Goal: Information Seeking & Learning: Learn about a topic

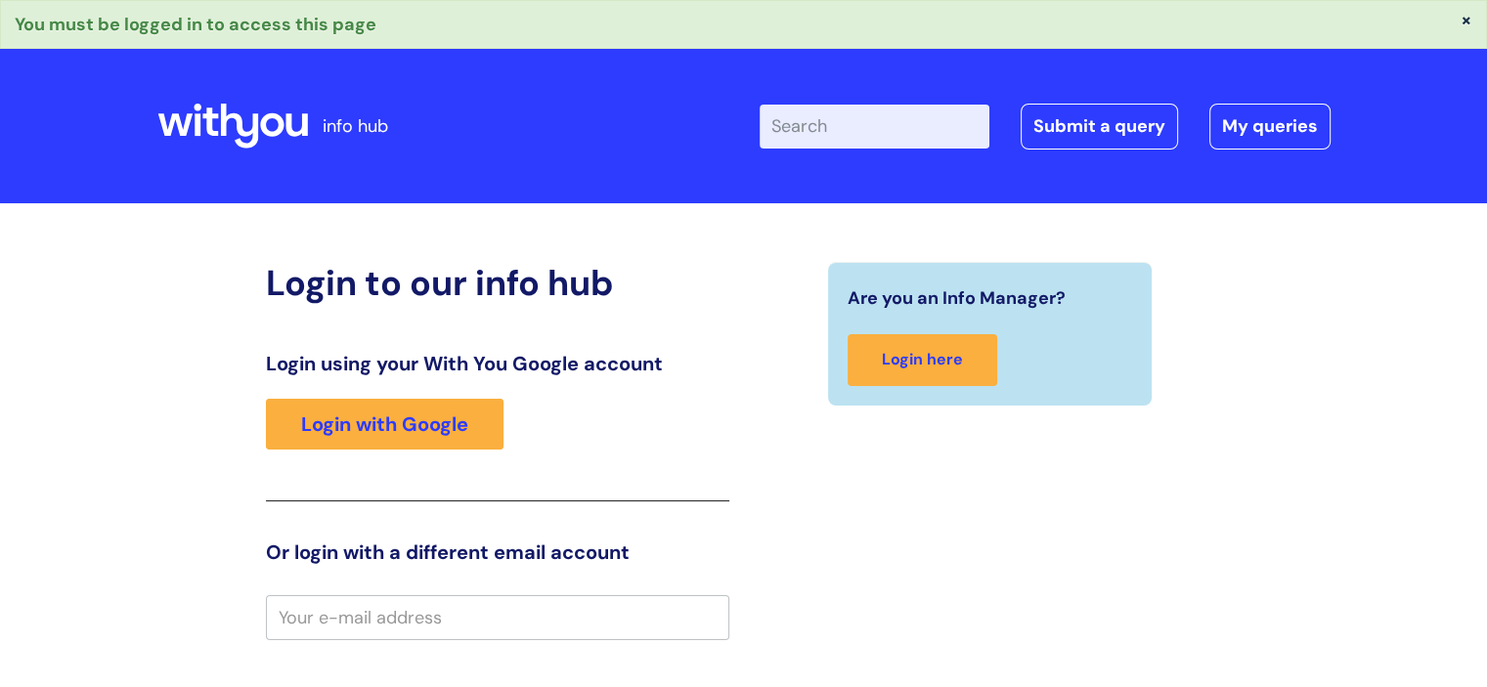
click at [387, 396] on div "Login using your With You Google account Login with Google" at bounding box center [497, 427] width 463 height 150
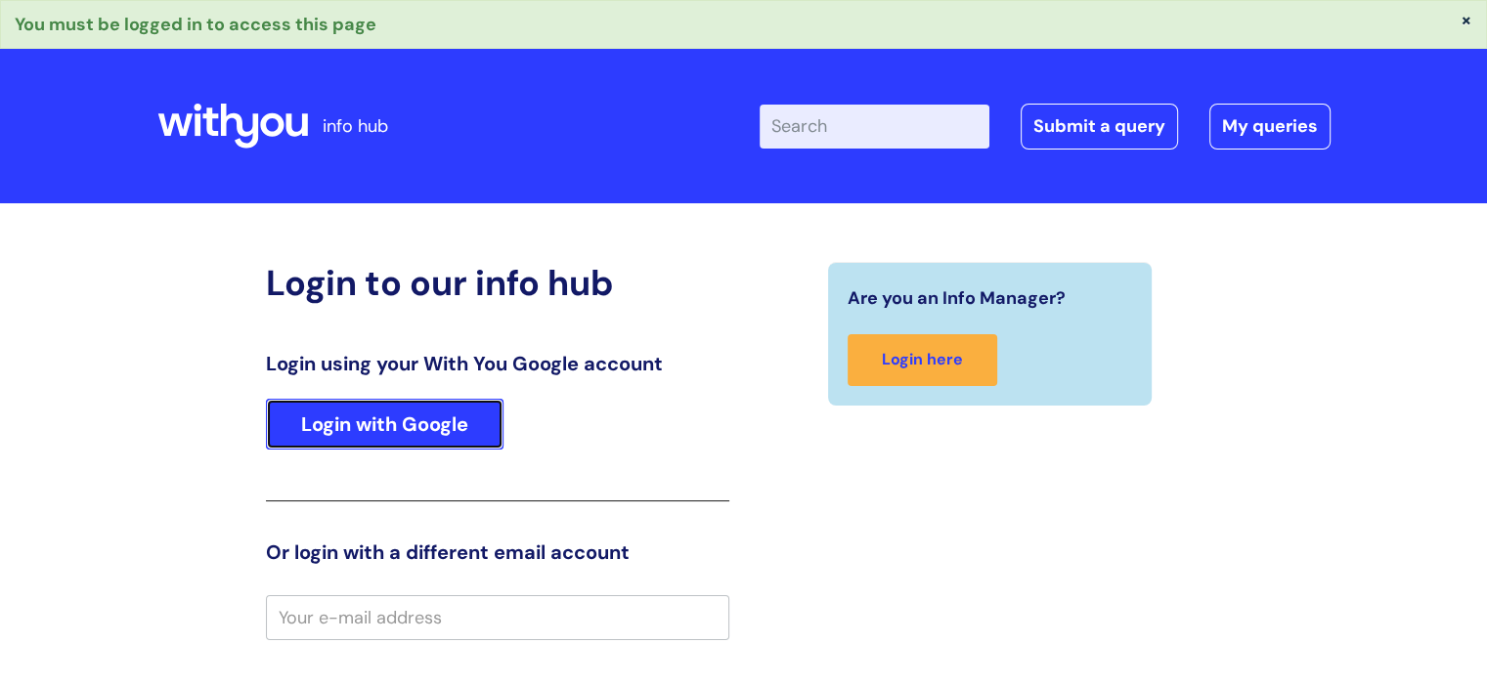
click at [376, 414] on link "Login with Google" at bounding box center [385, 424] width 238 height 51
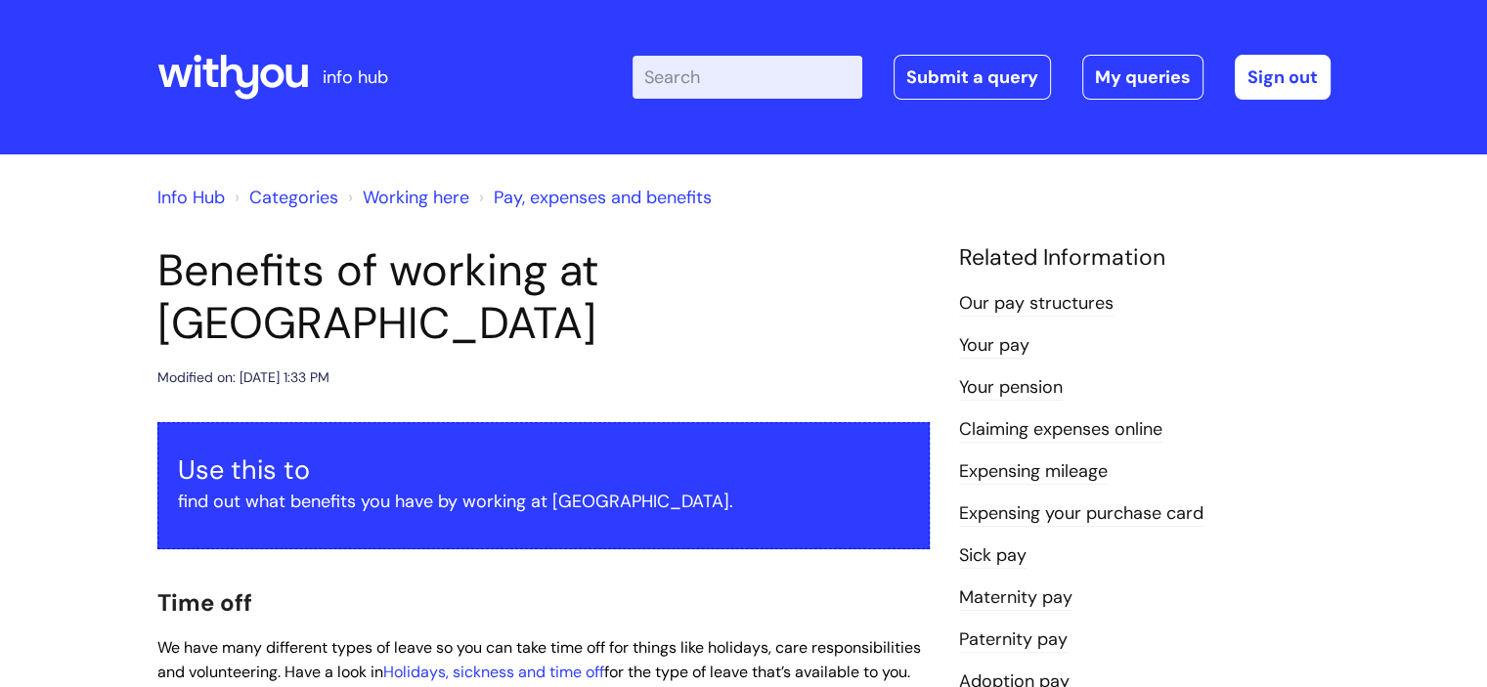
click at [858, 581] on h2 "Time off" at bounding box center [543, 602] width 772 height 42
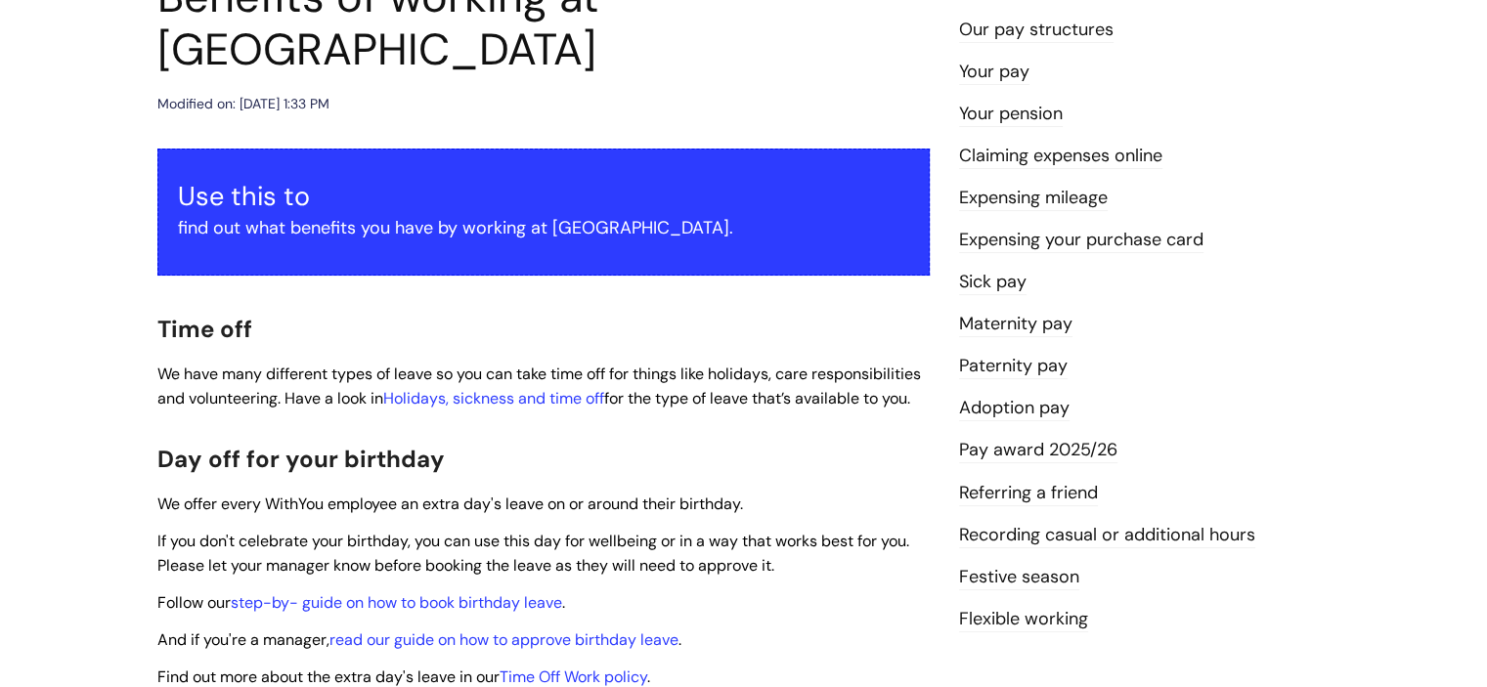
scroll to position [352, 0]
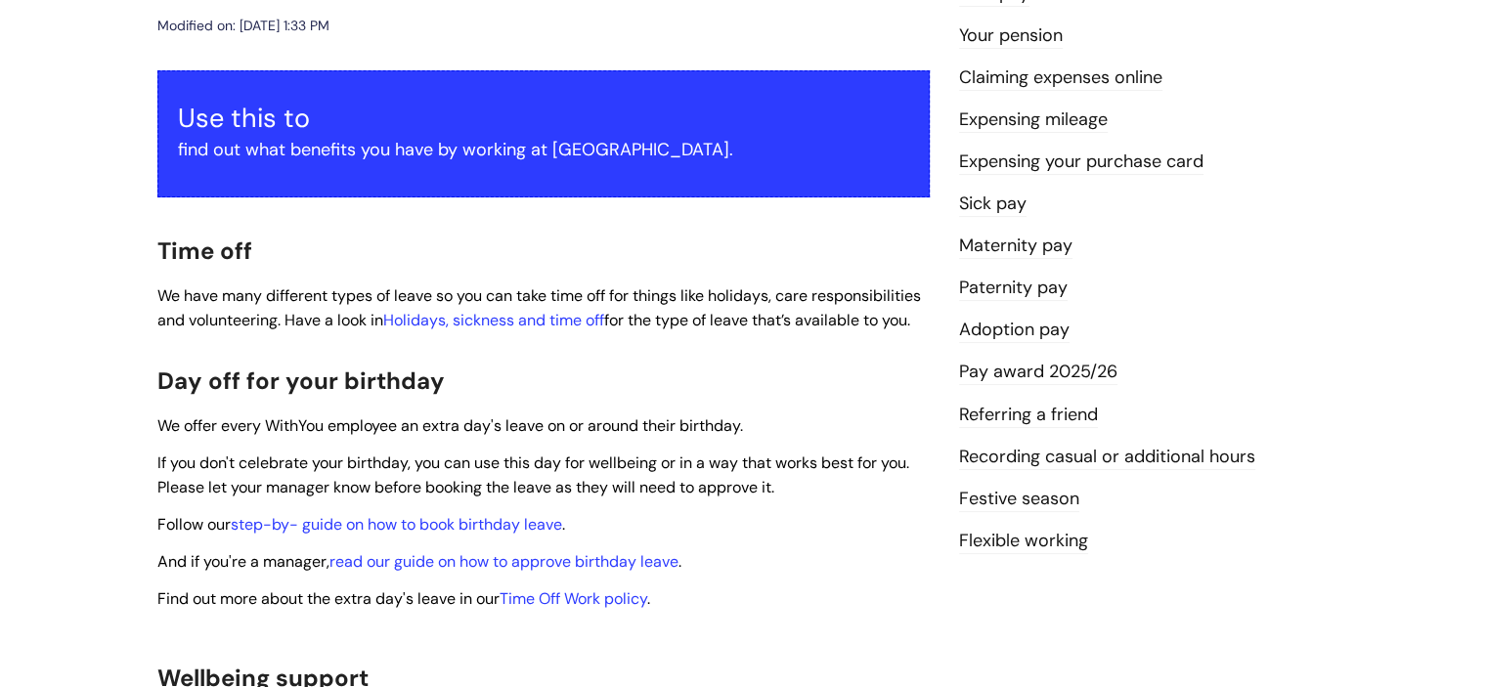
click at [1030, 544] on link "Flexible working" at bounding box center [1023, 541] width 129 height 25
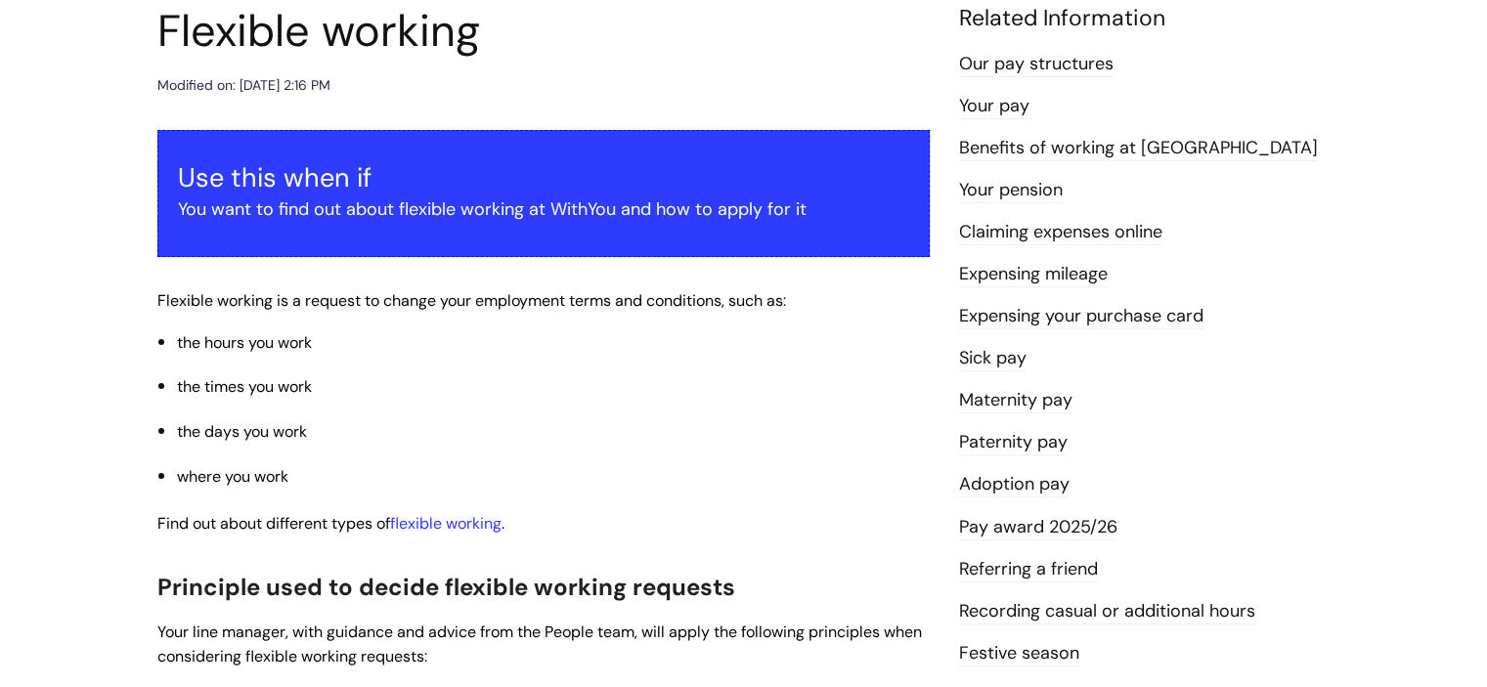
scroll to position [274, 0]
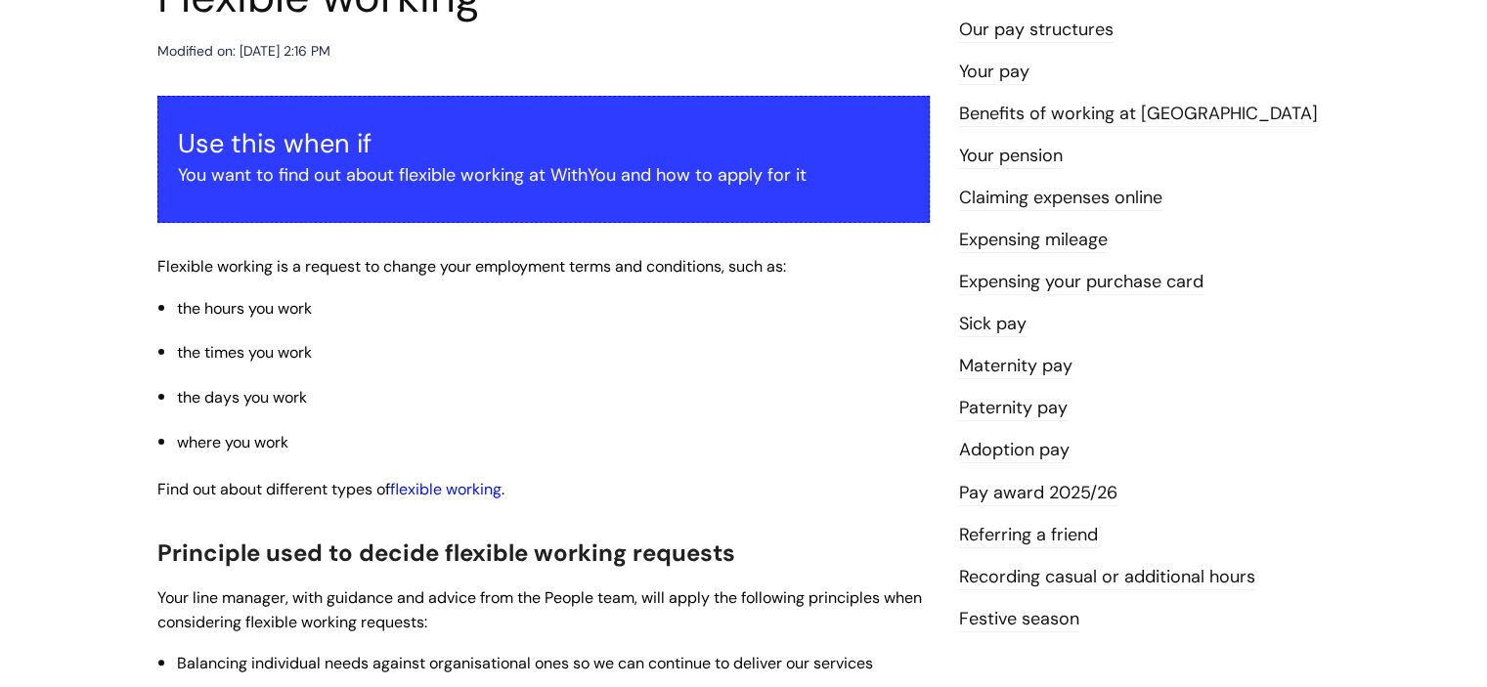
click at [470, 486] on link "flexible working" at bounding box center [445, 489] width 111 height 21
